Goal: Task Accomplishment & Management: Manage account settings

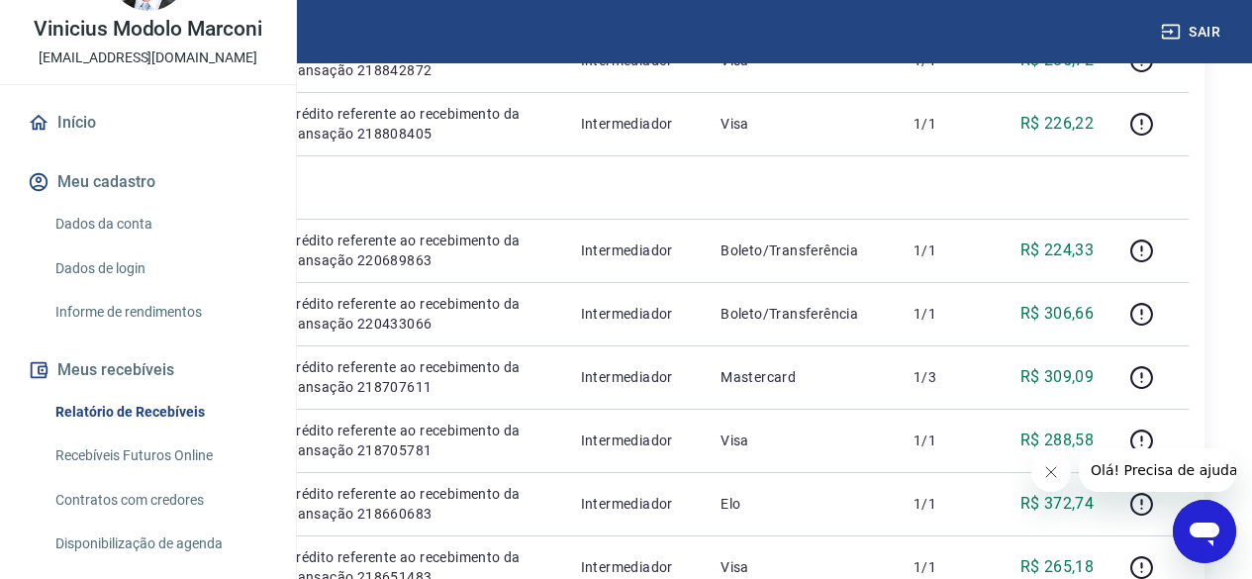
scroll to position [297, 0]
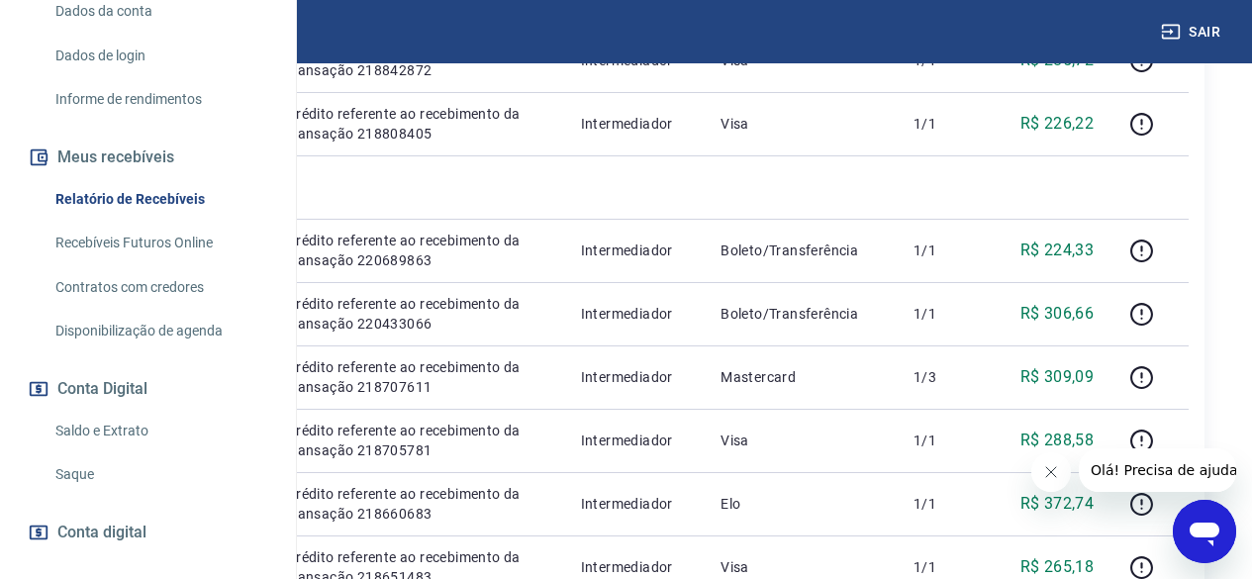
click at [88, 495] on link "Saque" at bounding box center [160, 474] width 225 height 41
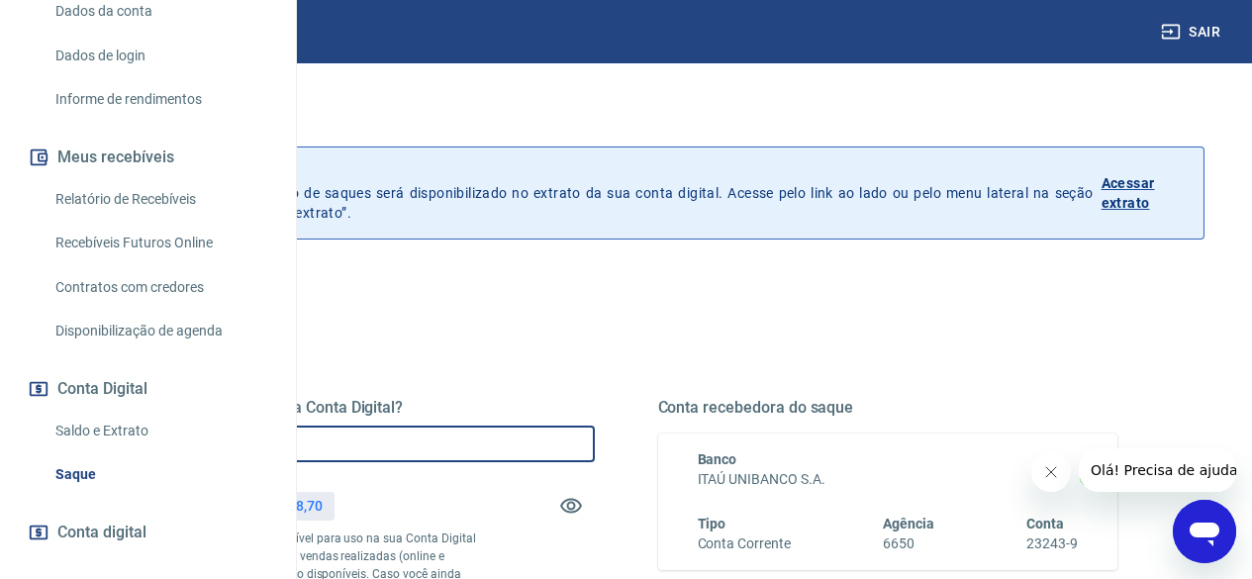
click at [591, 430] on input "R$ 0,00" at bounding box center [365, 444] width 460 height 37
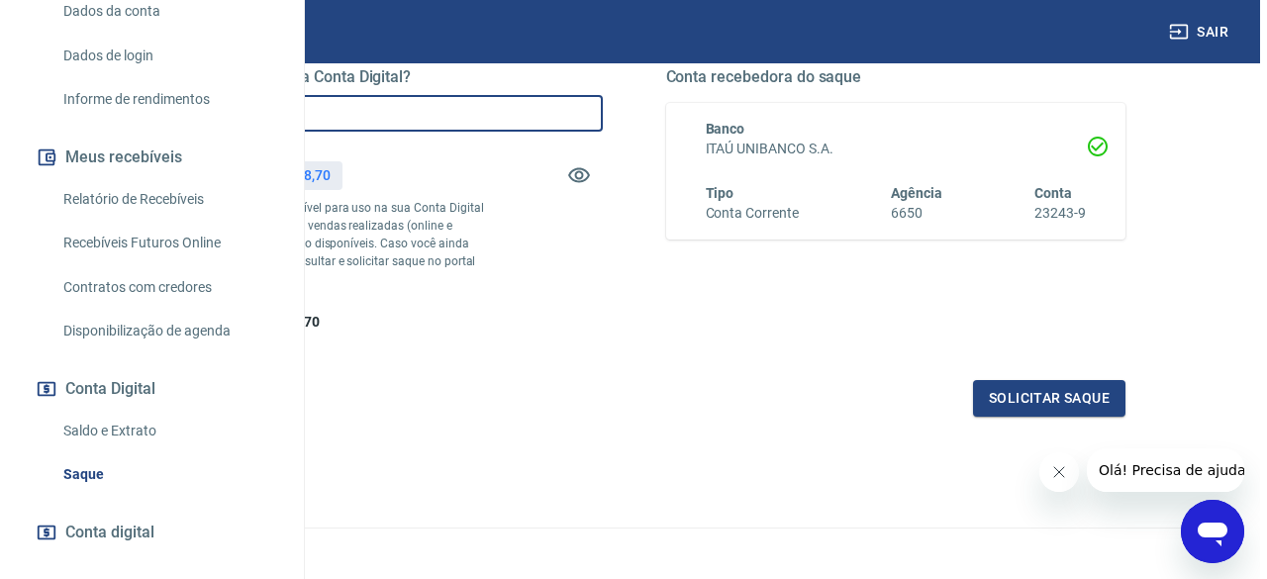
scroll to position [396, 0]
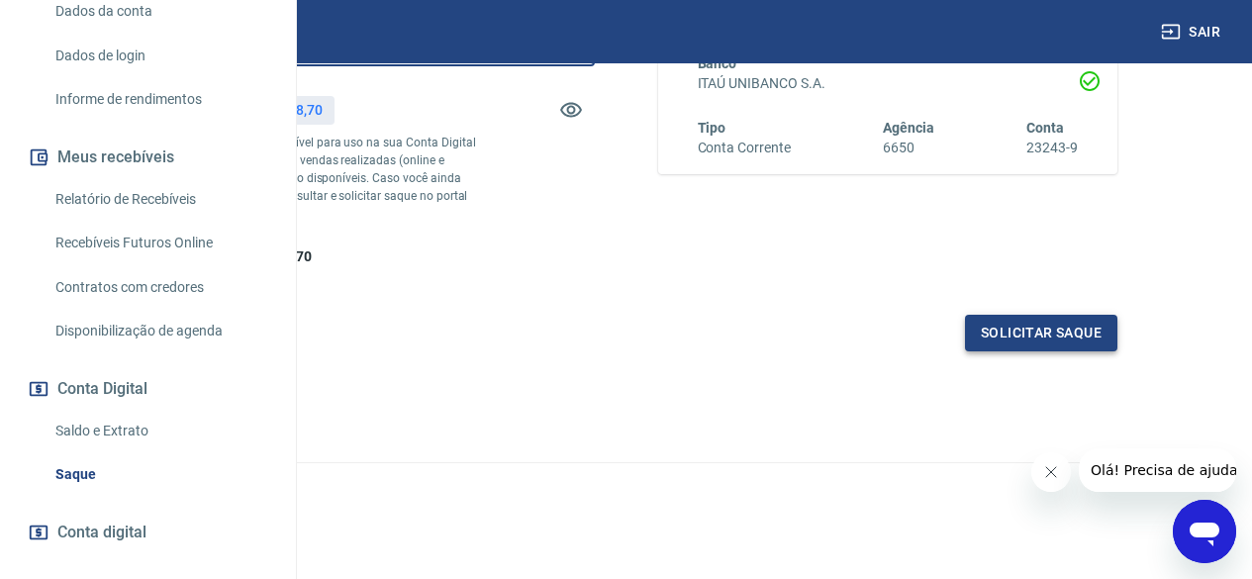
type input "R$ 32.000,00"
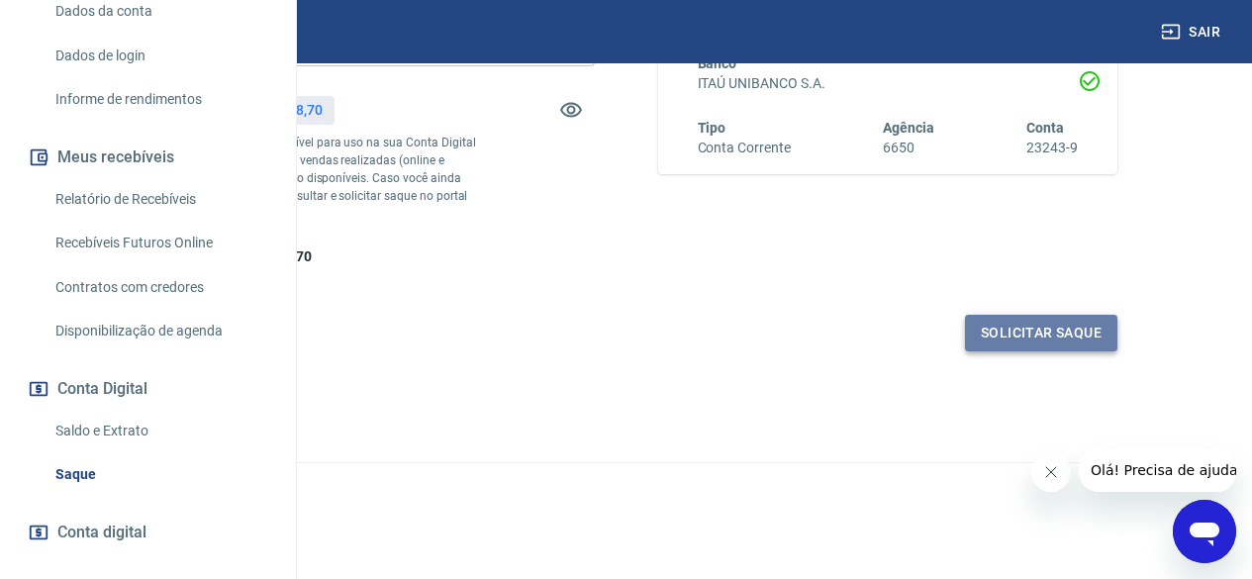
click at [1046, 351] on button "Solicitar saque" at bounding box center [1041, 333] width 152 height 37
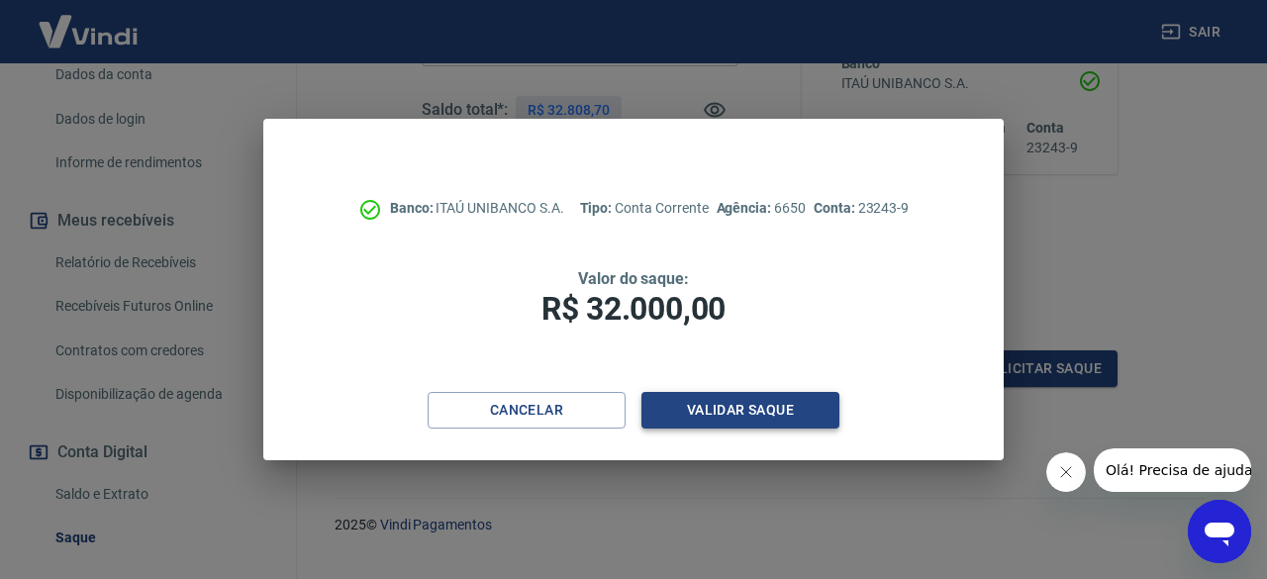
click at [744, 415] on button "Validar saque" at bounding box center [740, 410] width 198 height 37
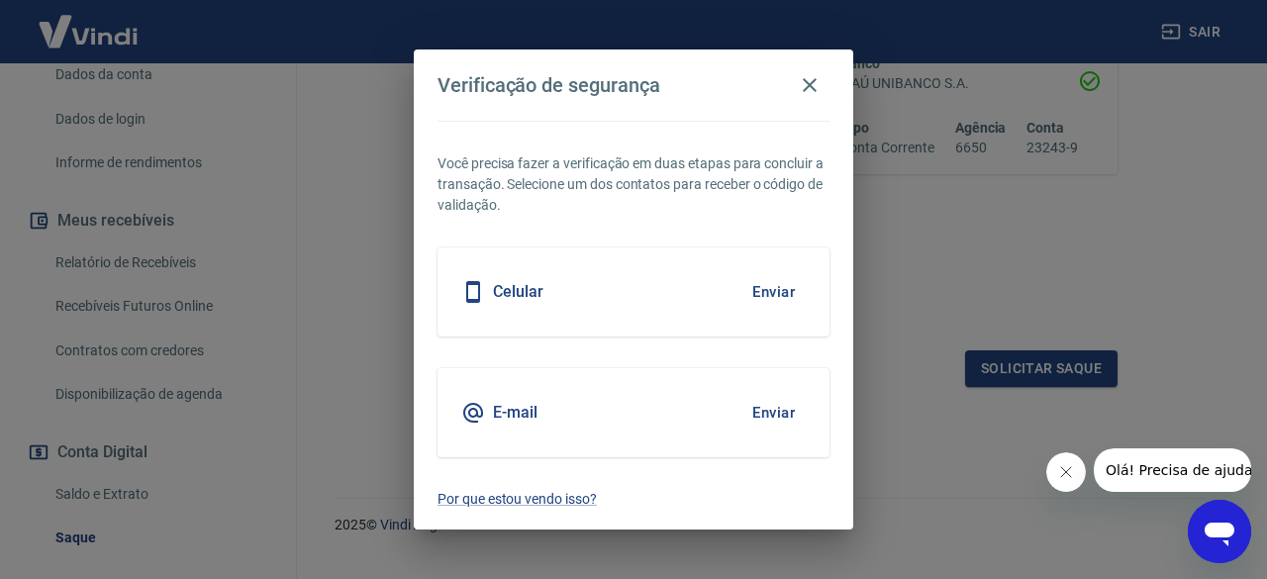
click at [787, 415] on button "Enviar" at bounding box center [773, 413] width 64 height 42
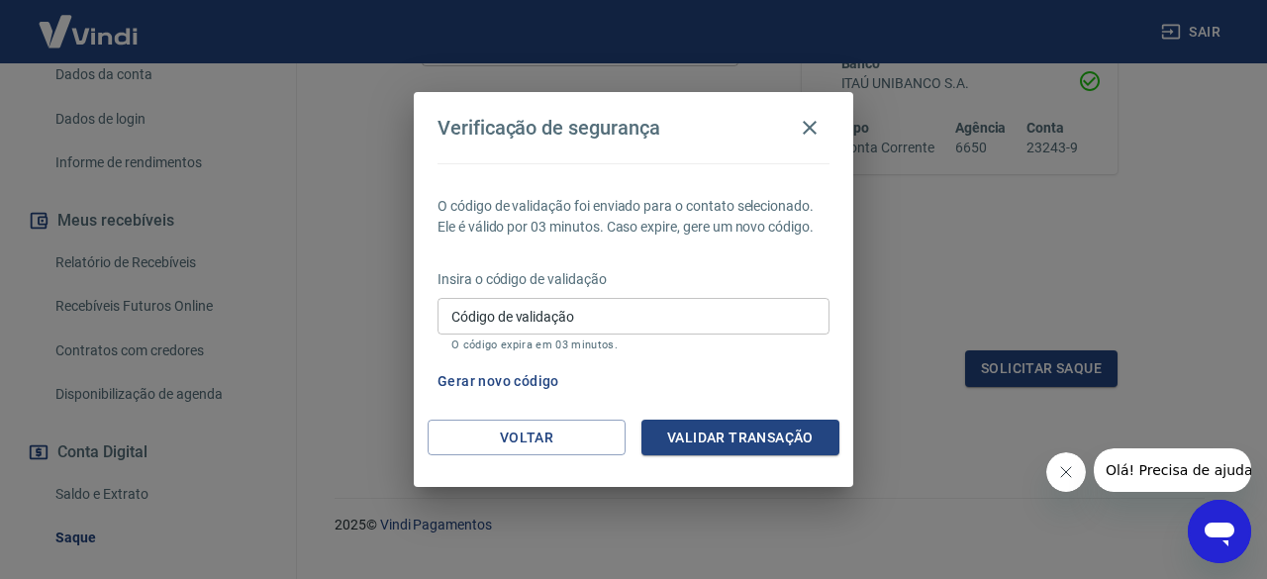
click at [653, 312] on input "Código de validação" at bounding box center [633, 316] width 392 height 37
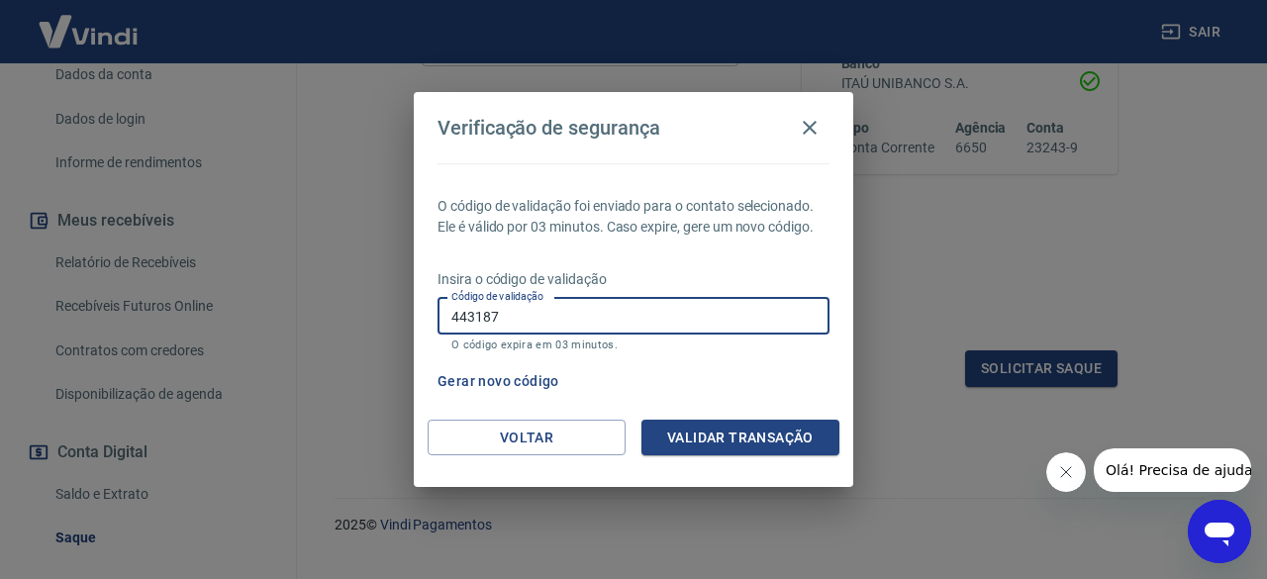
type input "443187"
click at [741, 427] on button "Validar transação" at bounding box center [740, 438] width 198 height 37
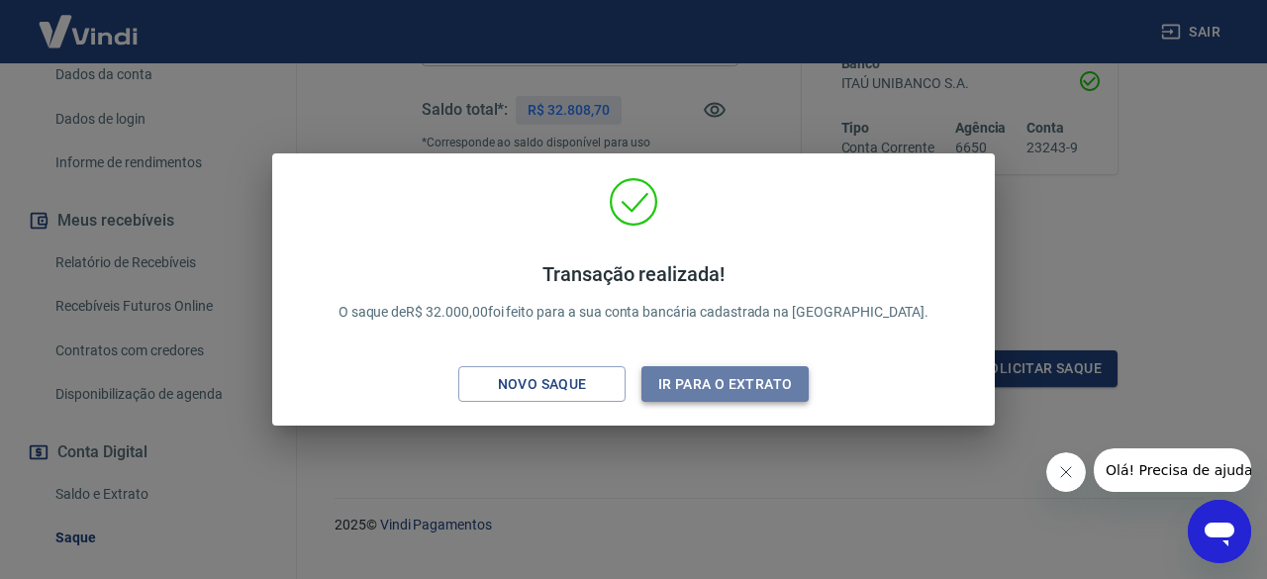
click at [701, 389] on button "Ir para o extrato" at bounding box center [724, 384] width 167 height 37
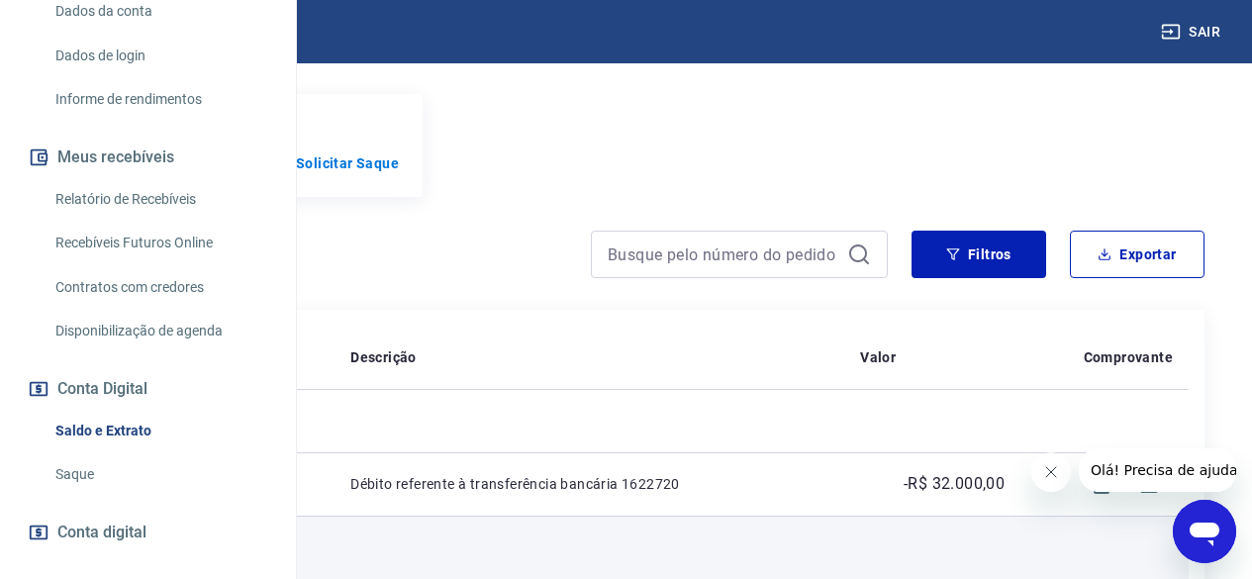
scroll to position [202, 0]
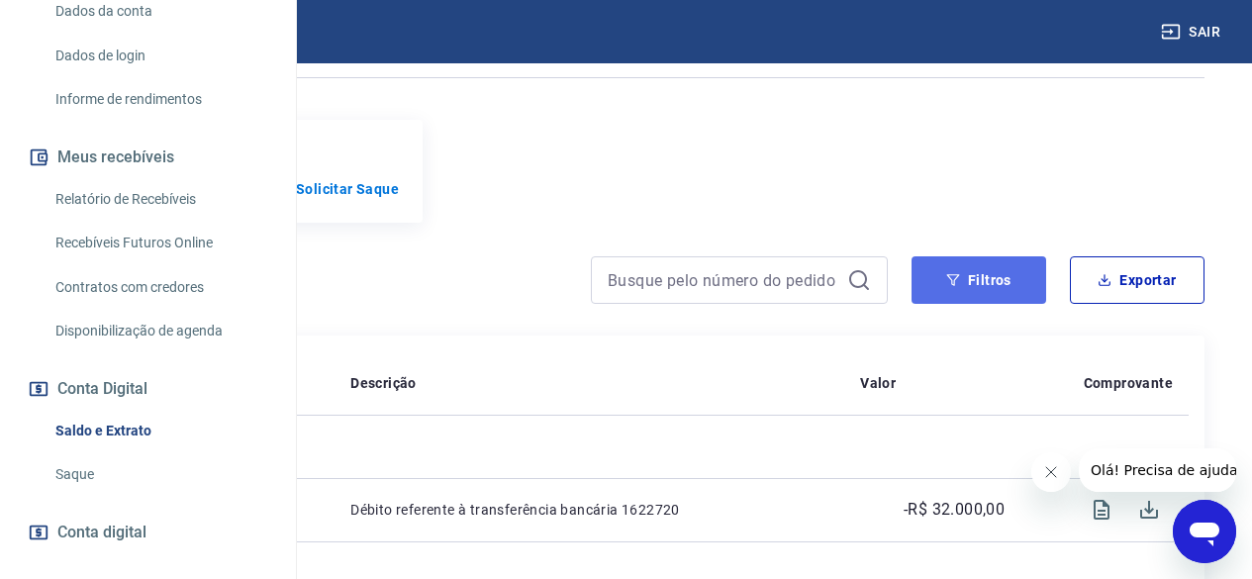
click at [954, 287] on icon "button" at bounding box center [953, 280] width 14 height 14
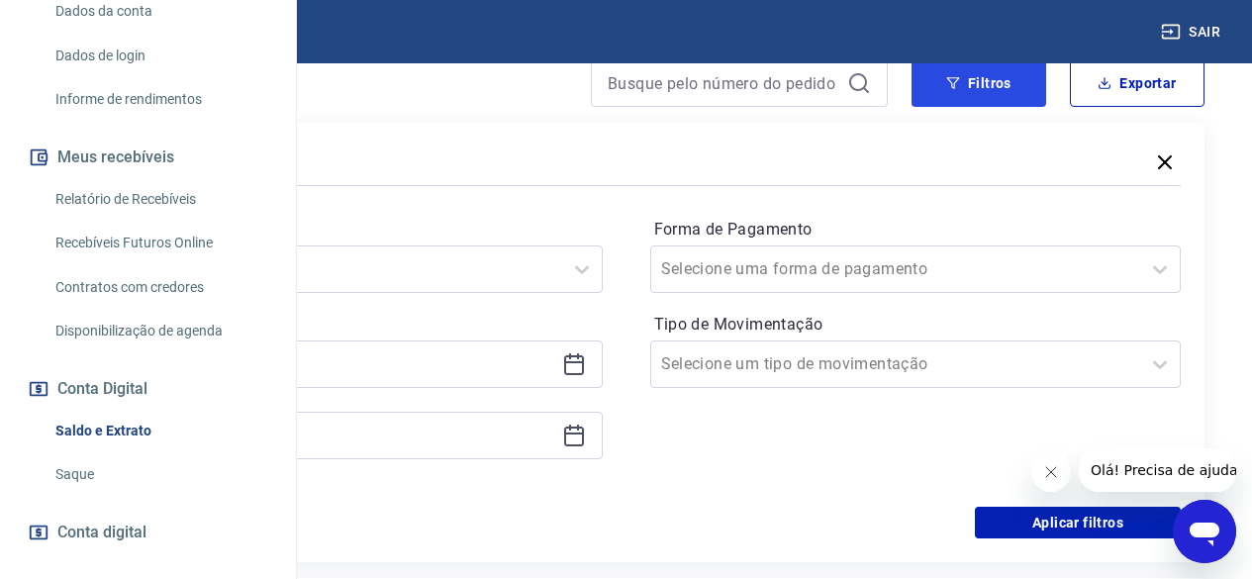
scroll to position [400, 0]
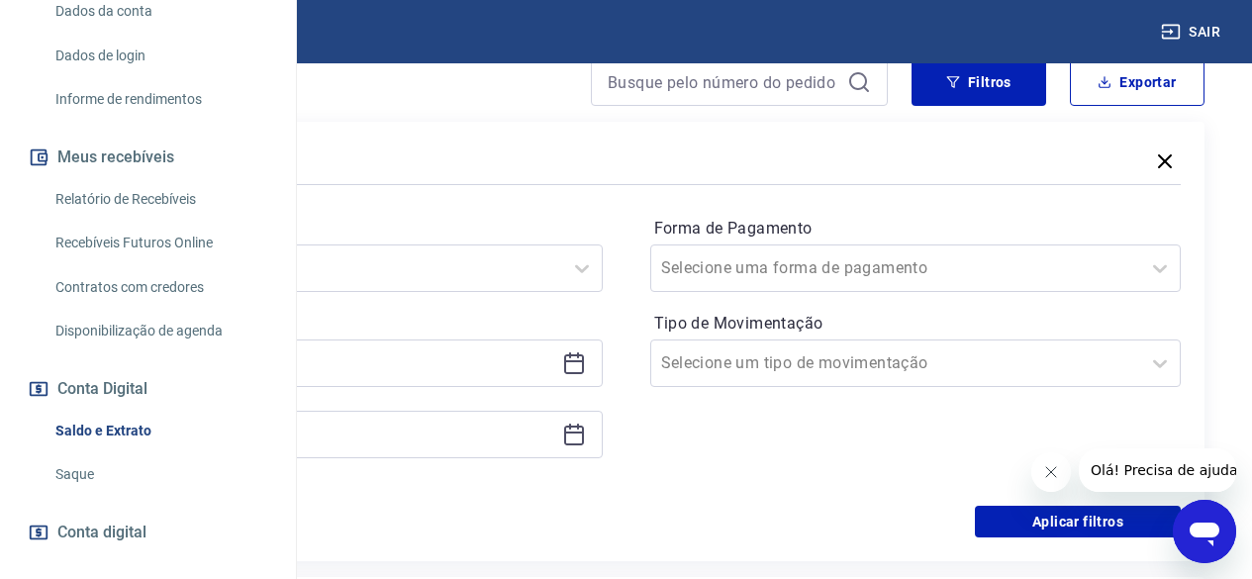
click at [586, 375] on icon at bounding box center [574, 363] width 24 height 24
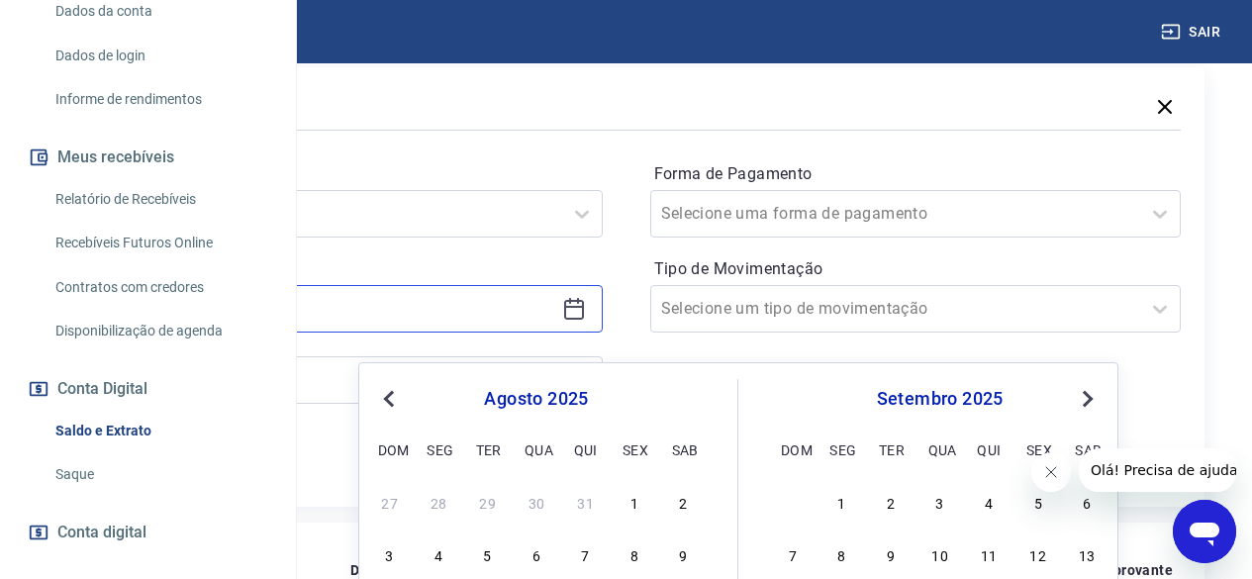
scroll to position [499, 0]
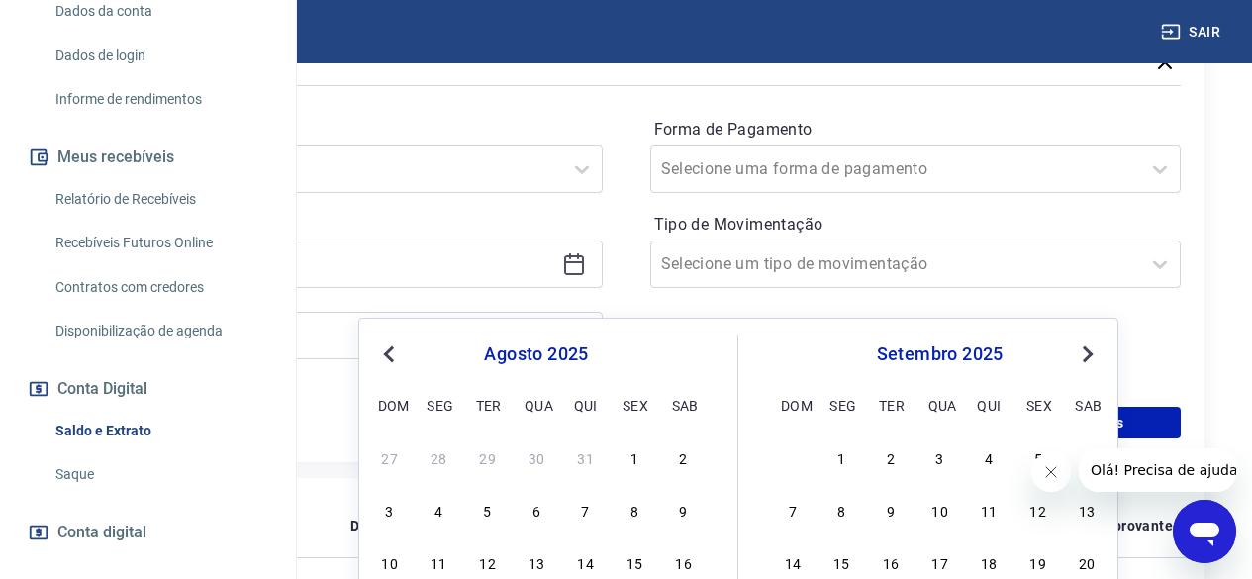
click at [386, 349] on button "Previous Month" at bounding box center [389, 354] width 24 height 24
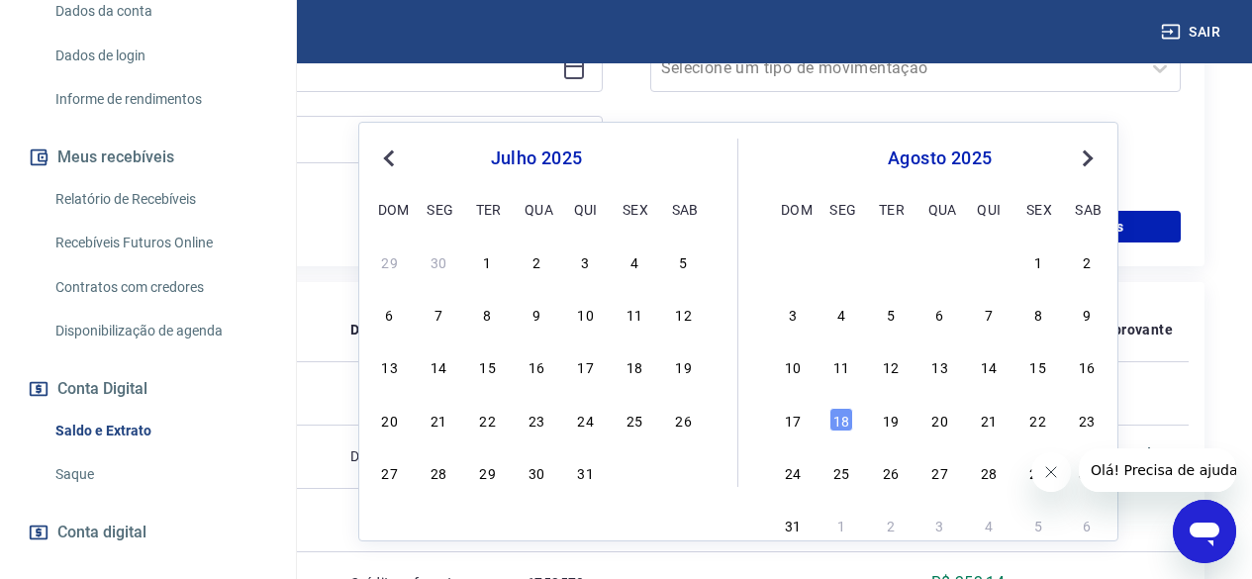
scroll to position [697, 0]
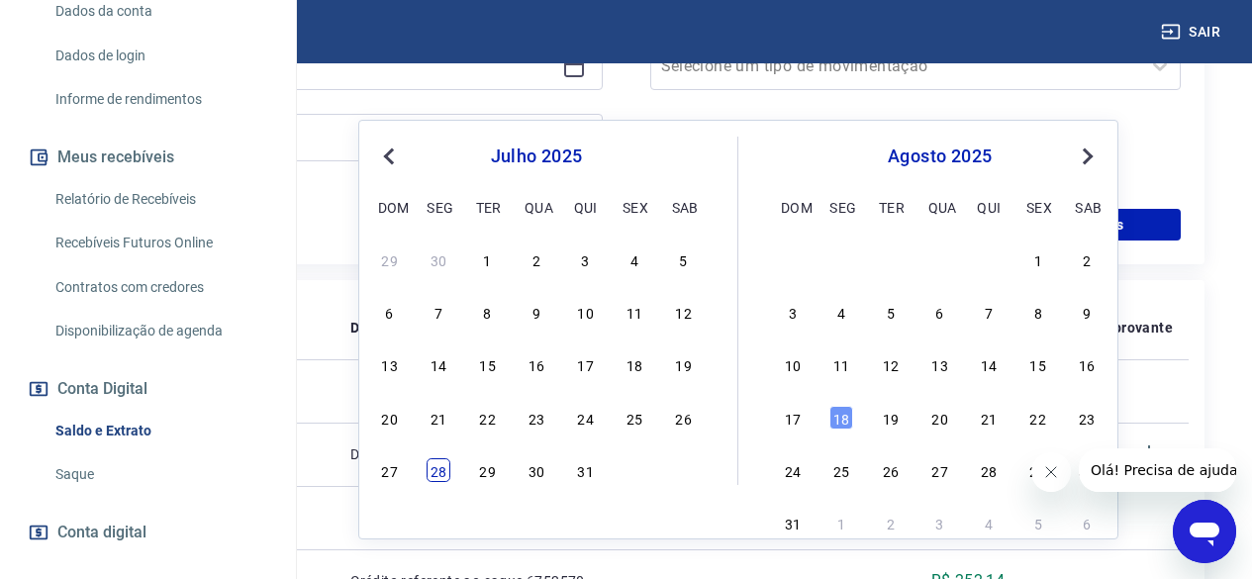
click at [433, 475] on div "28" at bounding box center [439, 470] width 24 height 24
type input "28/07/2025"
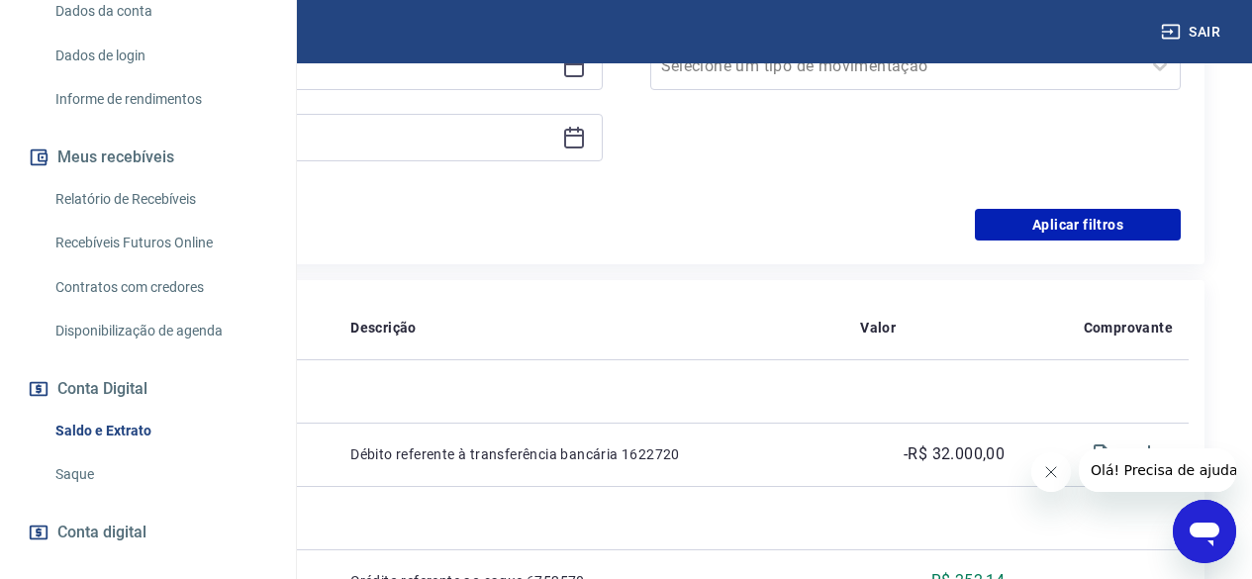
click at [586, 149] on icon at bounding box center [574, 138] width 24 height 24
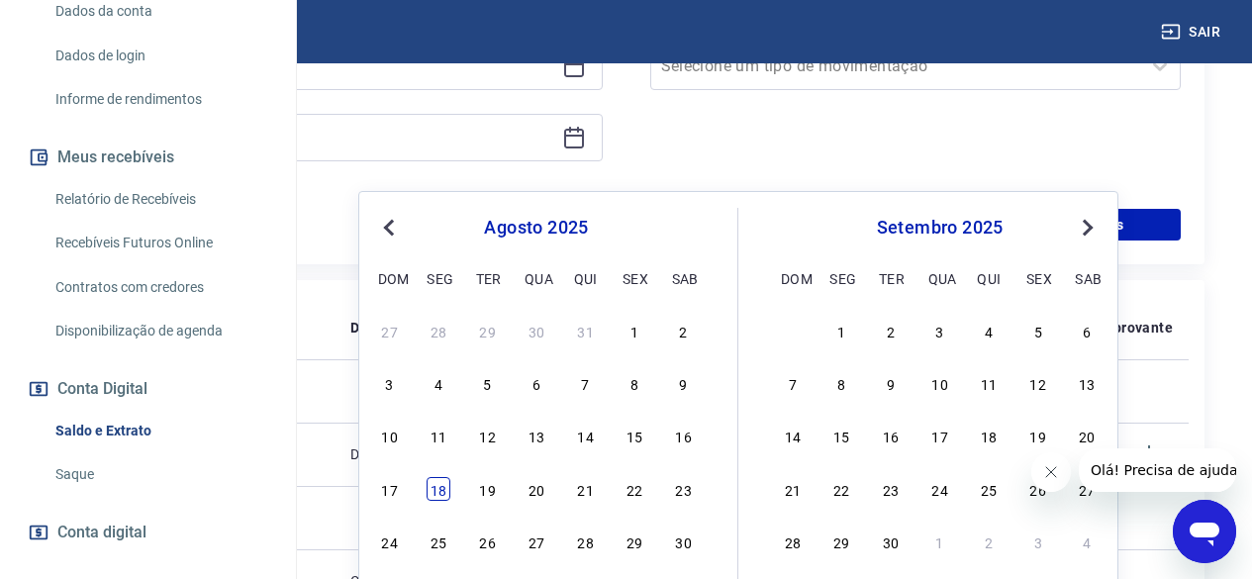
click at [436, 490] on div "18" at bounding box center [439, 489] width 24 height 24
type input "18/08/2025"
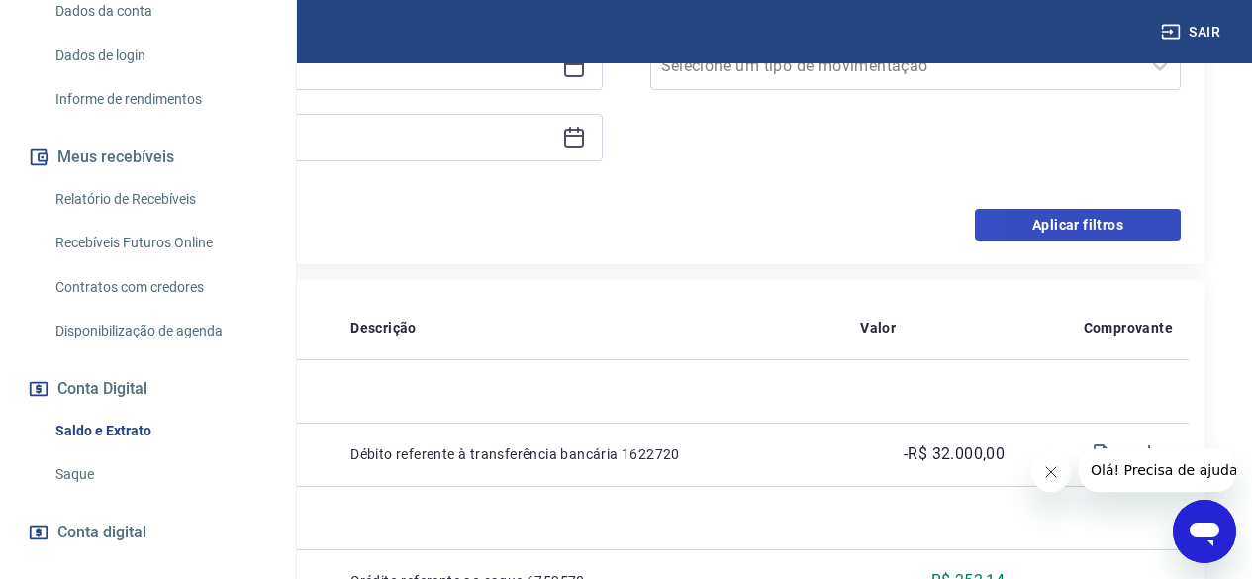
scroll to position [598, 0]
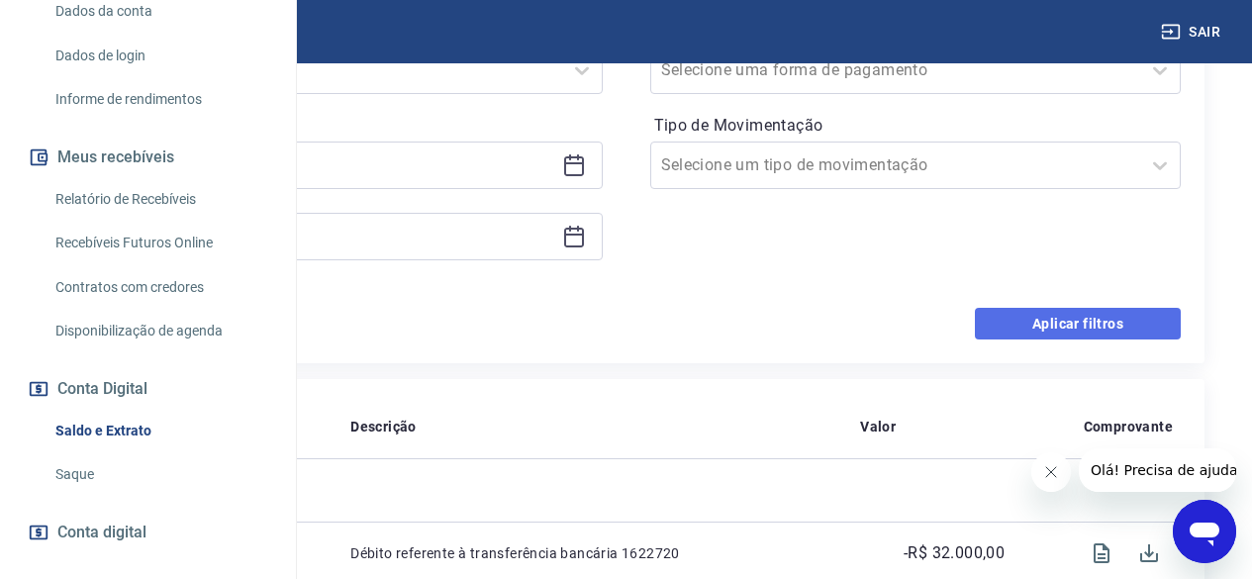
click at [1083, 331] on button "Aplicar filtros" at bounding box center [1078, 324] width 206 height 32
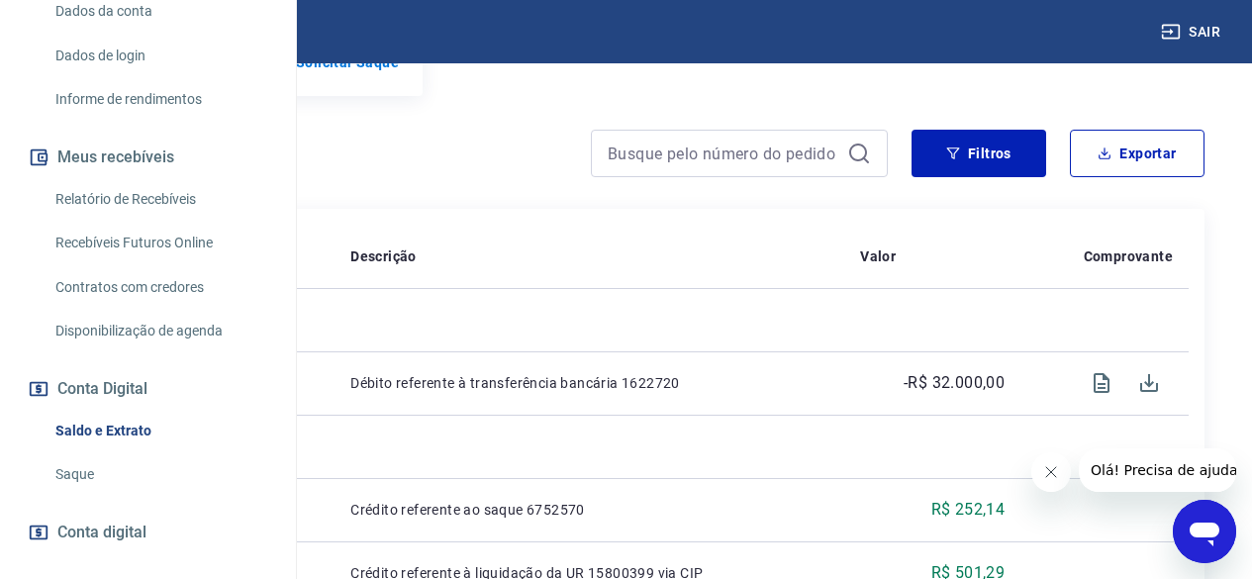
scroll to position [301, 0]
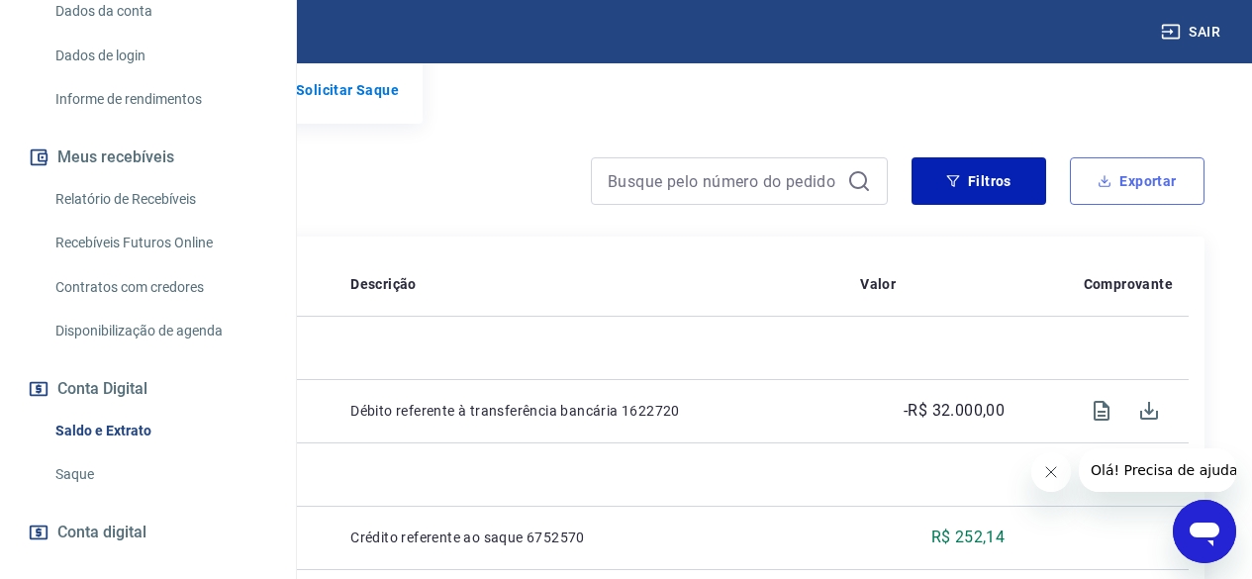
click at [1122, 205] on button "Exportar" at bounding box center [1137, 181] width 135 height 48
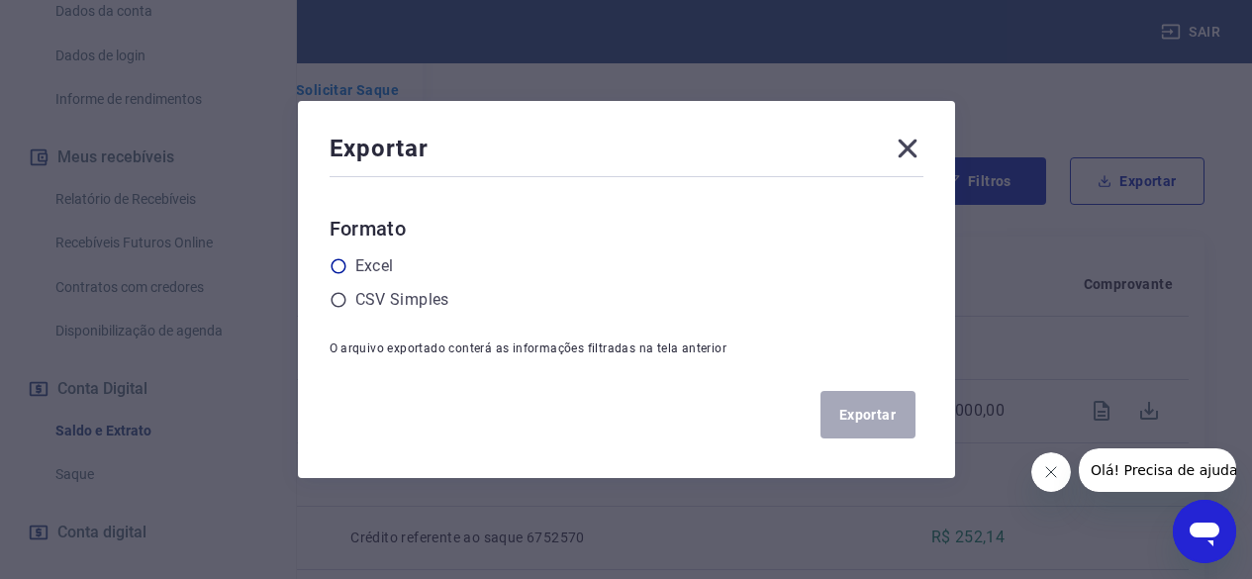
click at [364, 264] on label "Excel" at bounding box center [374, 266] width 39 height 24
click at [0, 0] on input "radio" at bounding box center [0, 0] width 0 height 0
click at [864, 415] on button "Exportar" at bounding box center [867, 415] width 95 height 48
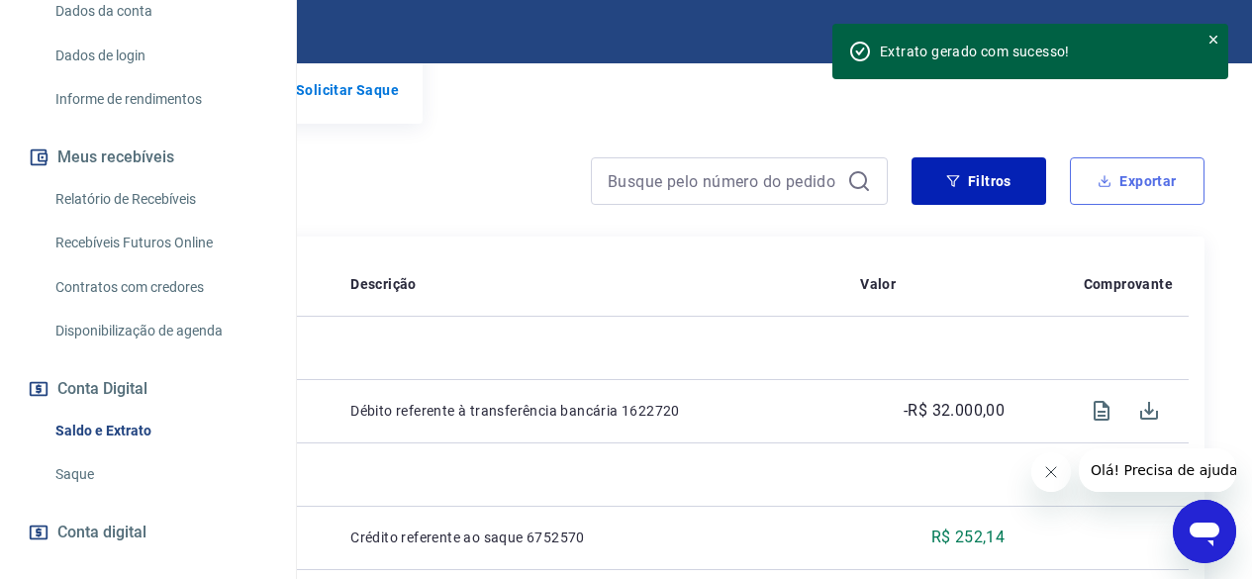
click at [1120, 193] on button "Exportar" at bounding box center [1137, 181] width 135 height 48
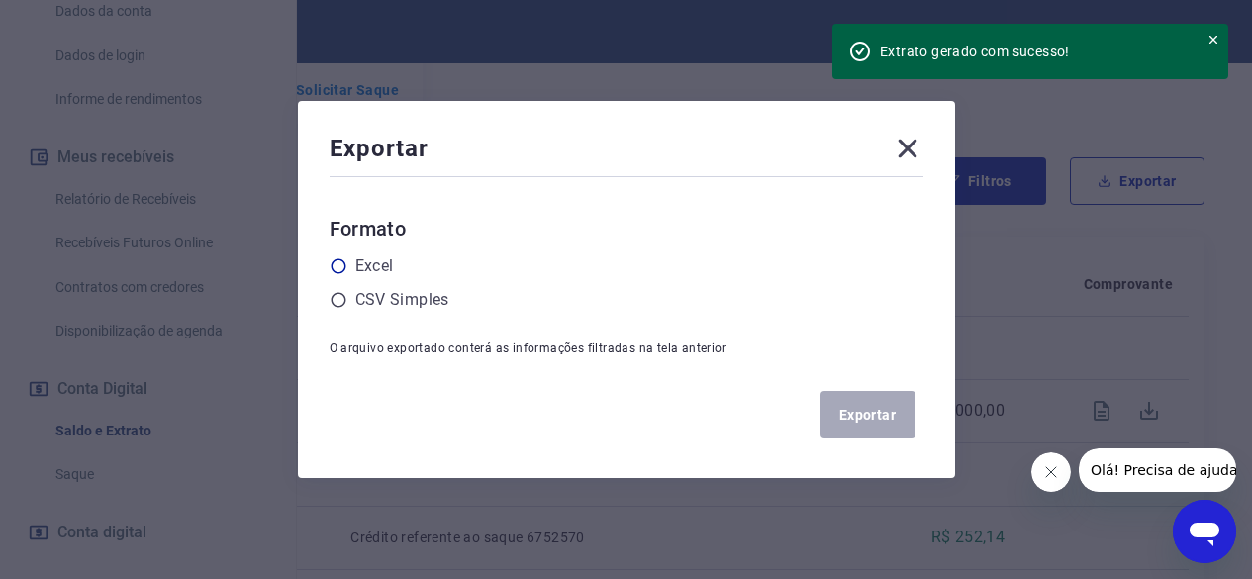
click at [364, 263] on label "Excel" at bounding box center [374, 266] width 39 height 24
click at [0, 0] on input "radio" at bounding box center [0, 0] width 0 height 0
click at [883, 410] on button "Exportar" at bounding box center [867, 415] width 95 height 48
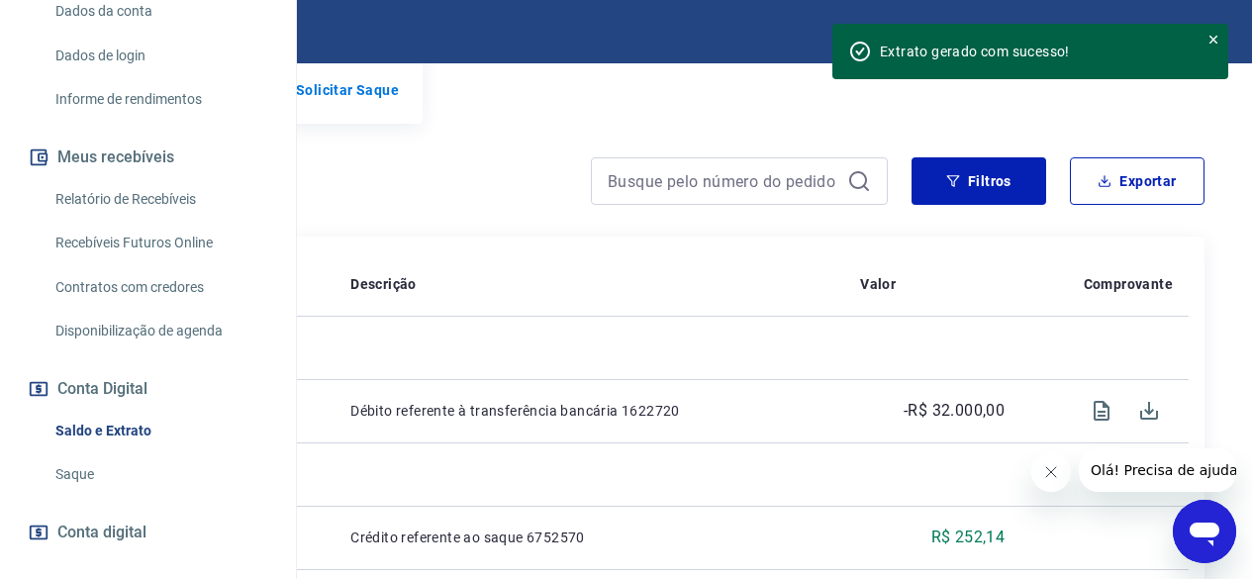
click at [1157, 113] on div "Saldo conta digital R$ 808,70 Solicitar Saque" at bounding box center [626, 72] width 1157 height 103
click at [938, 203] on button "Filtros" at bounding box center [978, 181] width 135 height 48
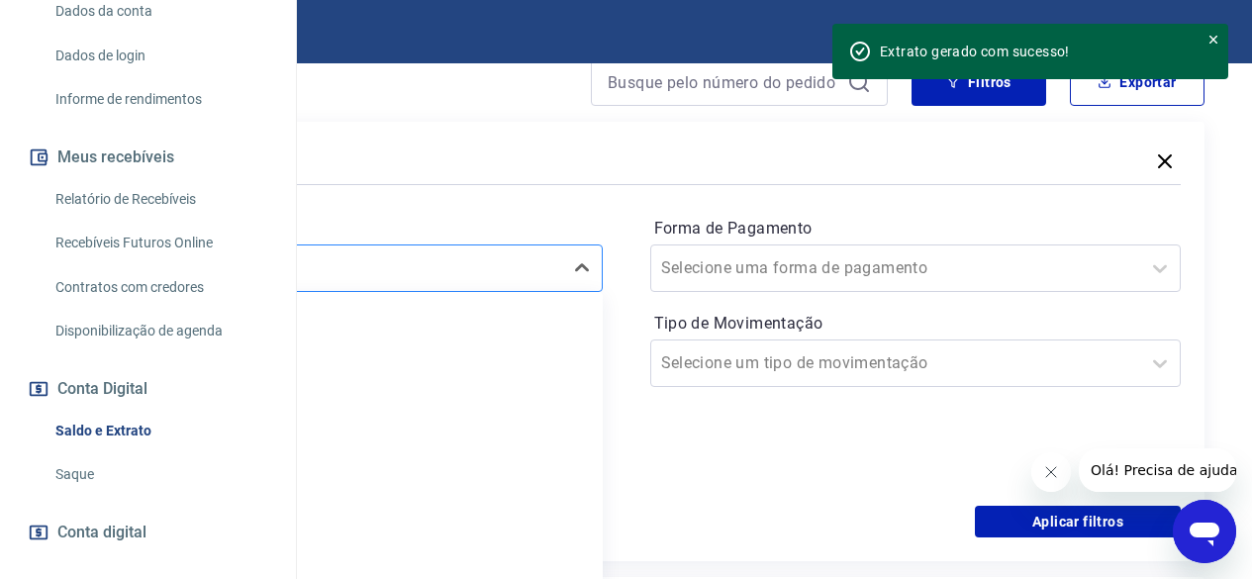
scroll to position [426, 0]
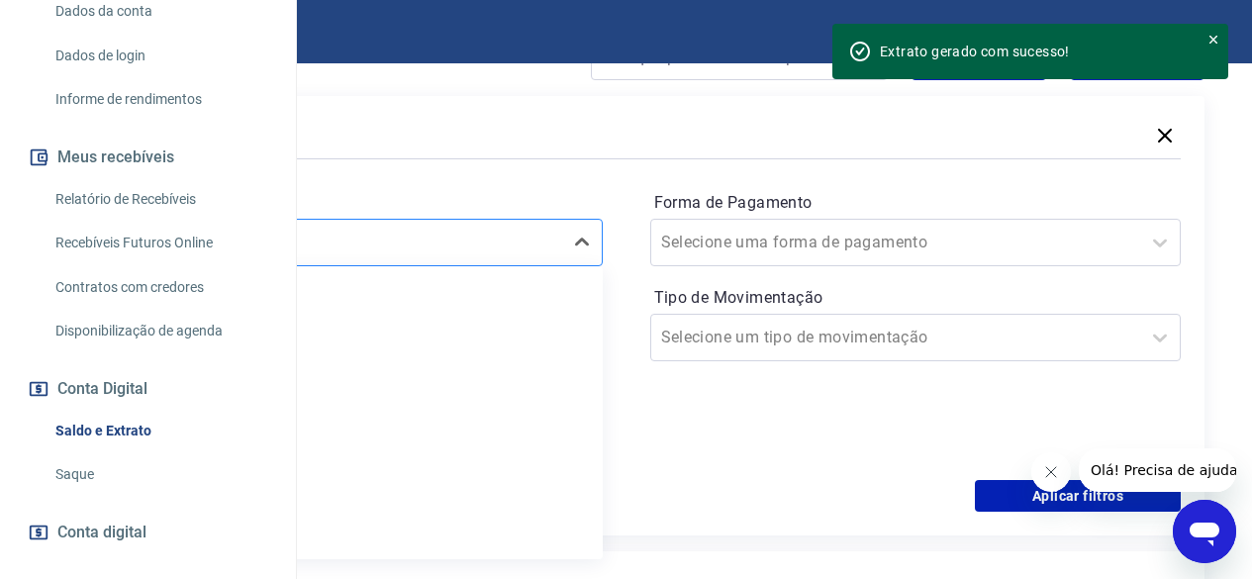
click at [603, 266] on div "option Limpar Filtro focused, 1 of 6. 6 results available. Use Up and Down to c…" at bounding box center [336, 243] width 531 height 48
click at [552, 256] on div at bounding box center [317, 243] width 470 height 28
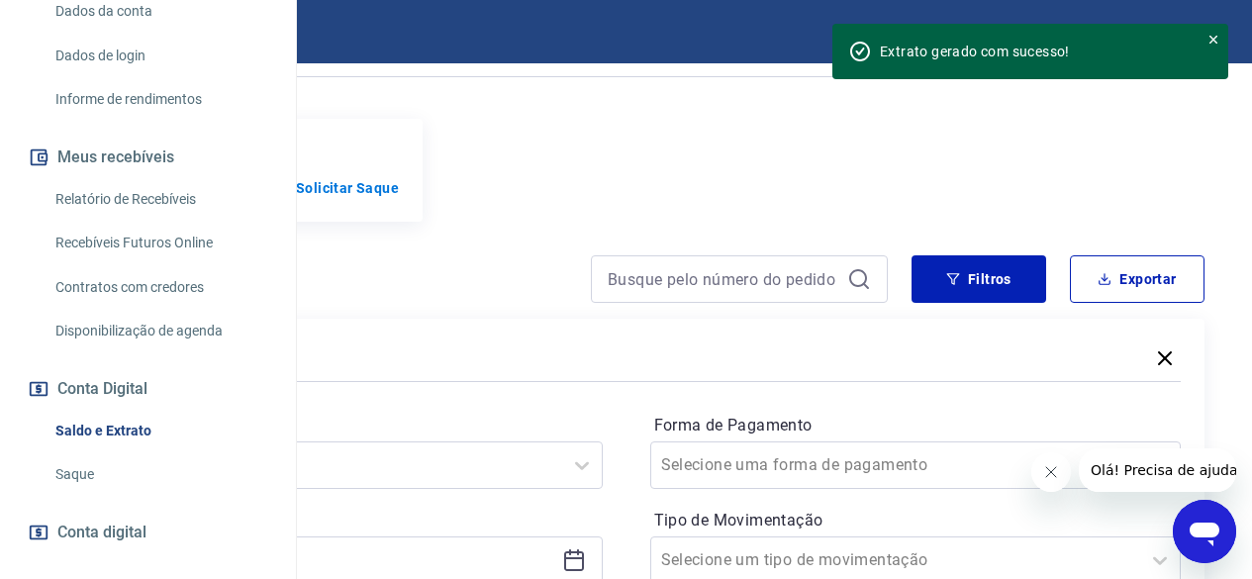
scroll to position [0, 0]
